Goal: Information Seeking & Learning: Learn about a topic

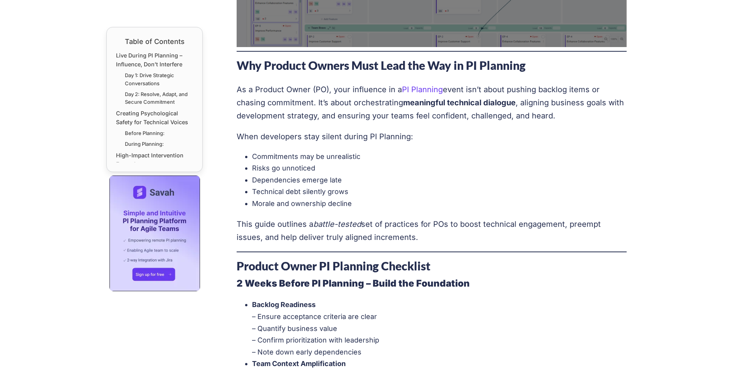
scroll to position [463, 0]
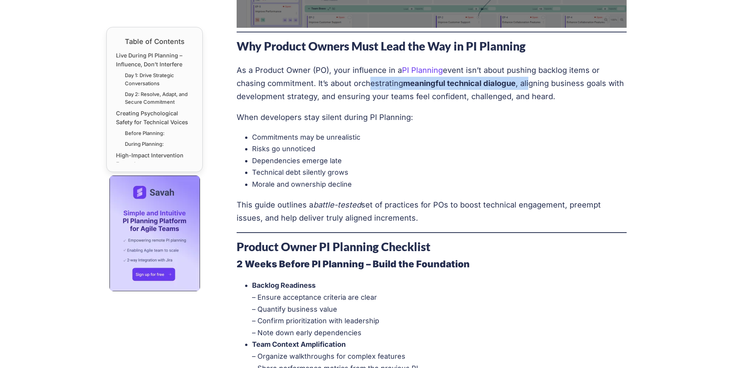
drag, startPoint x: 365, startPoint y: 83, endPoint x: 532, endPoint y: 83, distance: 167.3
click at [529, 82] on p "As a Product Owner (PO), your influence in a PI Planning event isn’t about push…" at bounding box center [432, 83] width 390 height 39
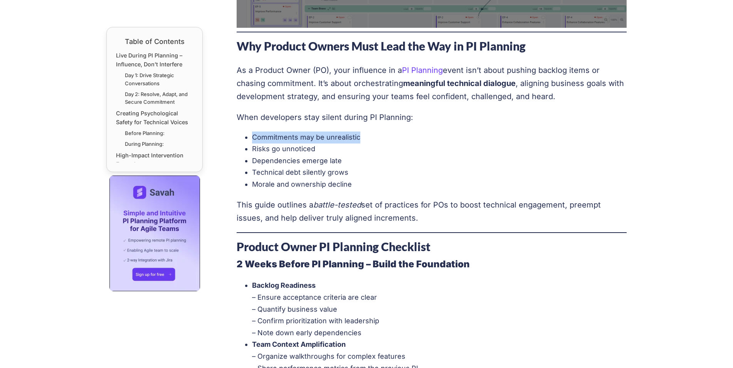
drag, startPoint x: 532, startPoint y: 83, endPoint x: 577, endPoint y: 129, distance: 64.3
drag, startPoint x: 577, startPoint y: 130, endPoint x: 413, endPoint y: 128, distance: 163.5
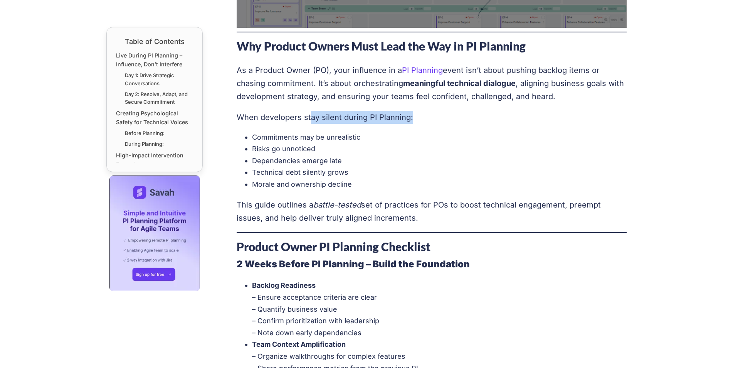
drag, startPoint x: 308, startPoint y: 115, endPoint x: 417, endPoint y: 118, distance: 108.7
click at [417, 118] on p "When developers stay silent during PI Planning:" at bounding box center [432, 117] width 390 height 13
drag, startPoint x: 417, startPoint y: 118, endPoint x: 429, endPoint y: 140, distance: 25.7
click at [429, 140] on li "Commitments may be unrealistic" at bounding box center [439, 137] width 375 height 12
drag, startPoint x: 296, startPoint y: 136, endPoint x: 365, endPoint y: 138, distance: 69.0
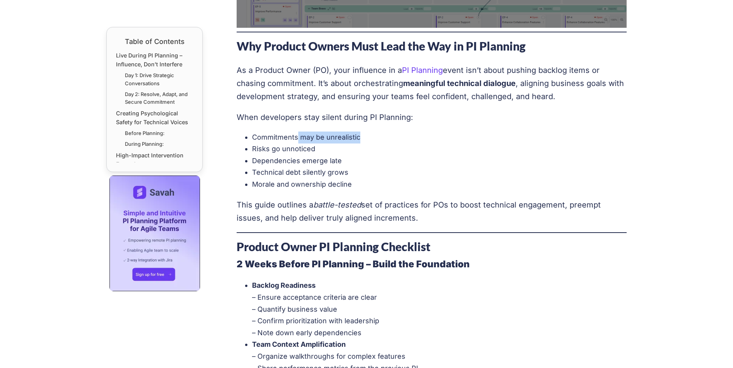
click at [365, 138] on li "Commitments may be unrealistic" at bounding box center [439, 137] width 375 height 12
drag, startPoint x: 365, startPoint y: 138, endPoint x: 367, endPoint y: 148, distance: 10.1
click at [367, 148] on li "Risks go unnoticed" at bounding box center [439, 149] width 375 height 12
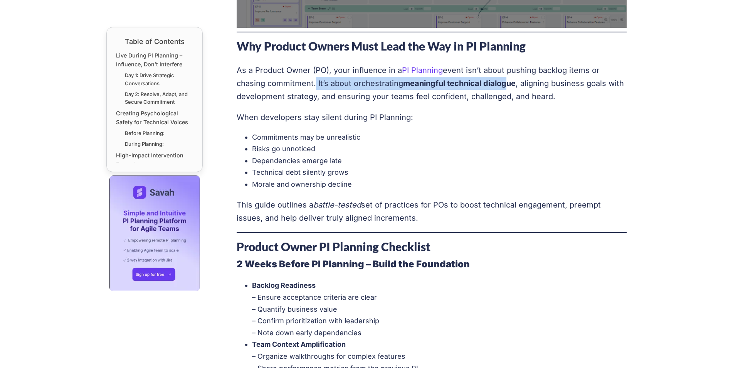
drag, startPoint x: 313, startPoint y: 89, endPoint x: 505, endPoint y: 88, distance: 191.6
click at [505, 88] on p "As a Product Owner (PO), your influence in a PI Planning event isn’t about push…" at bounding box center [432, 83] width 390 height 39
drag, startPoint x: 505, startPoint y: 88, endPoint x: 505, endPoint y: 117, distance: 28.9
click at [505, 117] on p "When developers stay silent during PI Planning:" at bounding box center [432, 117] width 390 height 13
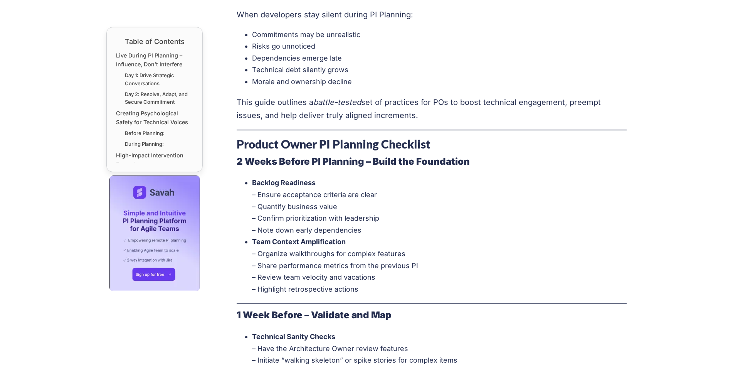
scroll to position [617, 0]
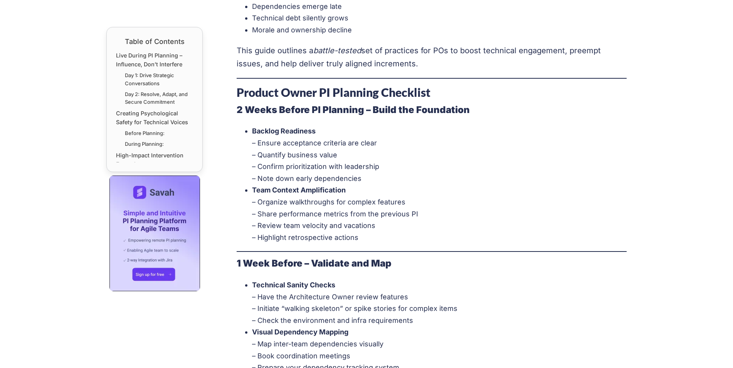
click at [402, 111] on strong "2 Weeks Before PI Planning – Build the Foundation" at bounding box center [353, 109] width 233 height 11
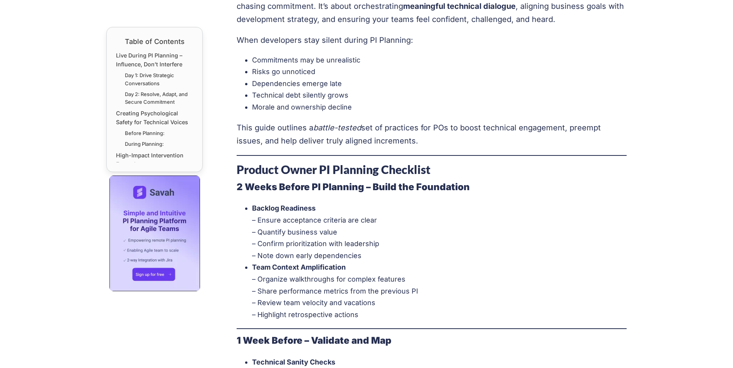
scroll to position [347, 0]
